Goal: Task Accomplishment & Management: Manage account settings

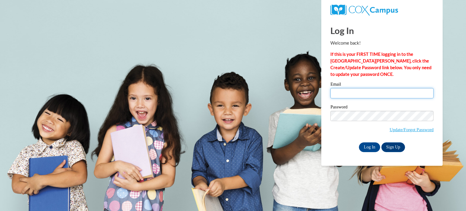
click at [352, 96] on input "Email" at bounding box center [382, 93] width 103 height 10
type input "B"
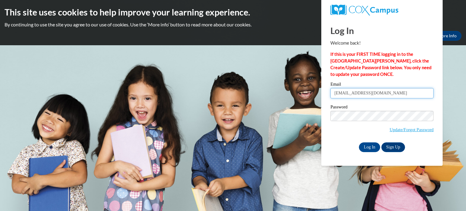
type input "bslimmer@faithlutheranfdl.org"
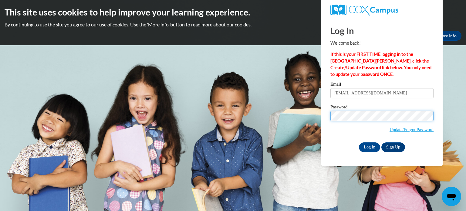
click at [359, 142] on input "Log In" at bounding box center [369, 147] width 21 height 10
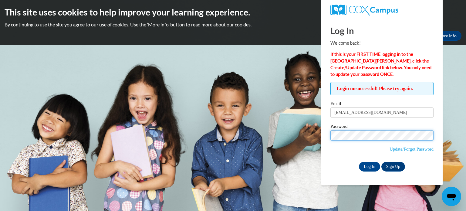
click at [359, 162] on input "Log In" at bounding box center [369, 167] width 21 height 10
